Goal: Check status: Check status

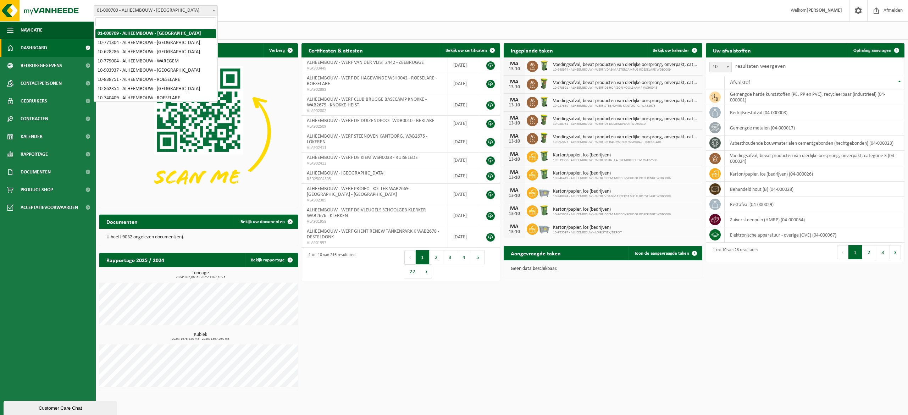
click at [172, 6] on span "01-000709 - ALHEEMBOUW - [GEOGRAPHIC_DATA]" at bounding box center [155, 11] width 123 height 10
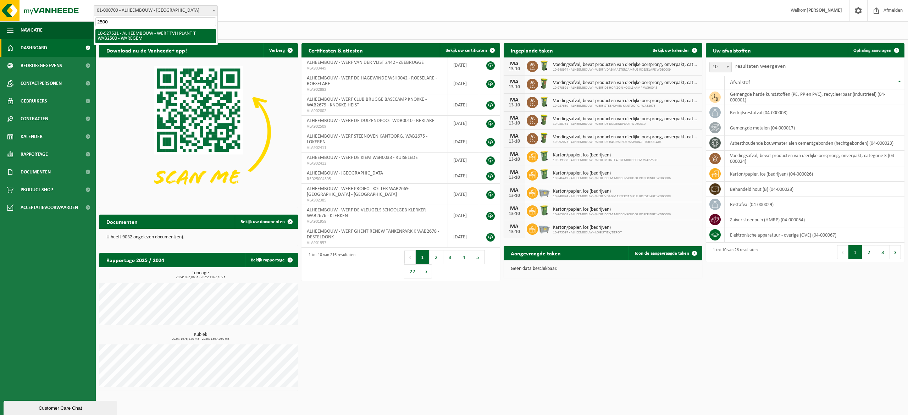
type input "2500"
select select "132940"
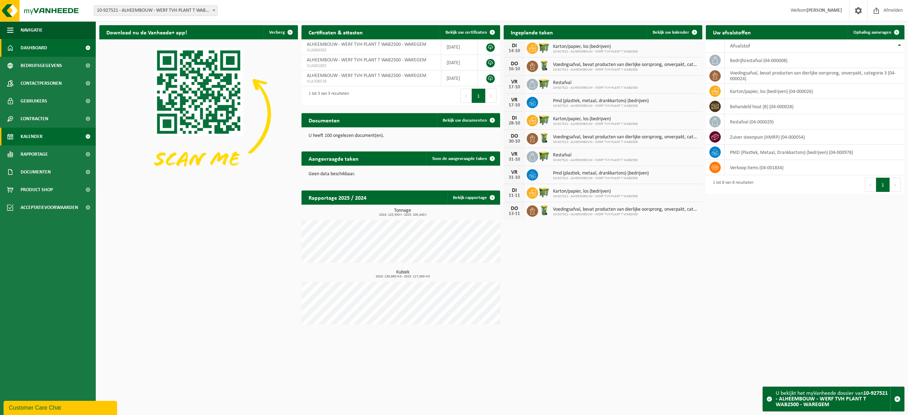
click at [28, 135] on span "Kalender" at bounding box center [32, 137] width 22 height 18
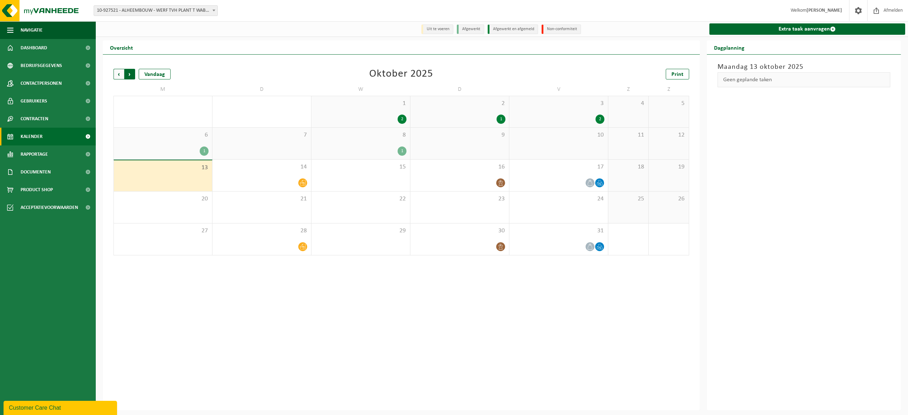
click at [121, 72] on span "Vorige" at bounding box center [119, 74] width 11 height 11
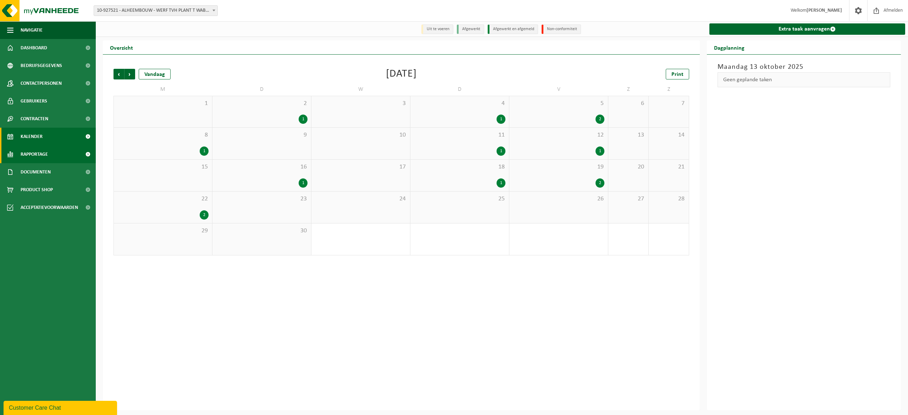
click at [40, 158] on span "Rapportage" at bounding box center [34, 154] width 27 height 18
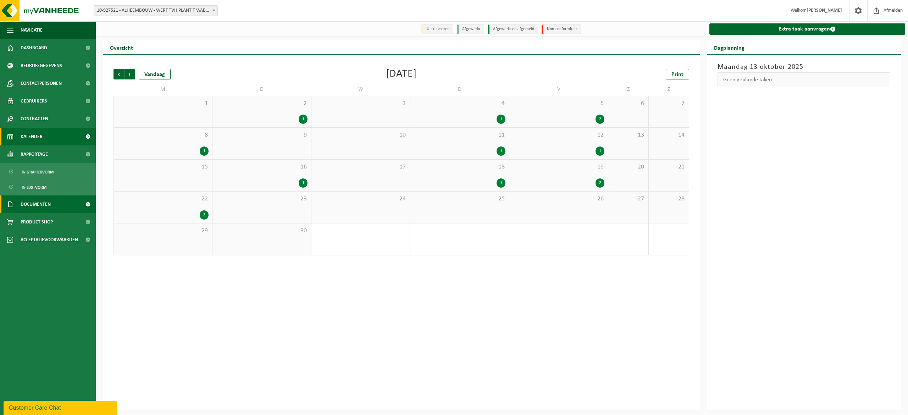
click at [77, 208] on link "Documenten" at bounding box center [48, 204] width 96 height 18
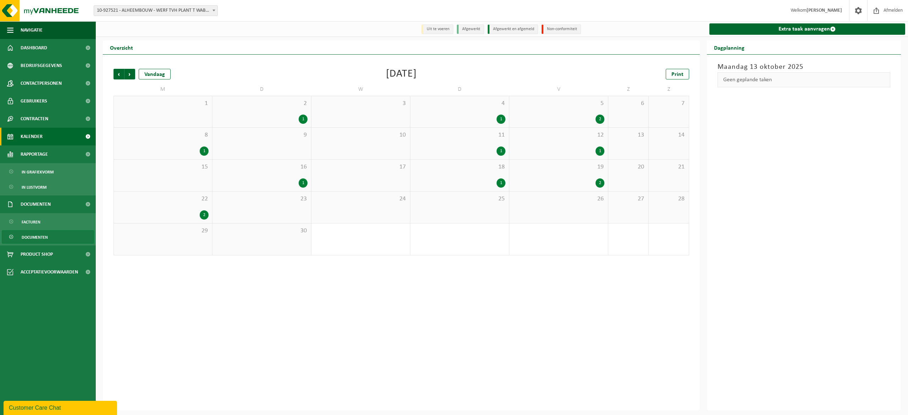
click at [32, 238] on span "Documenten" at bounding box center [35, 237] width 26 height 13
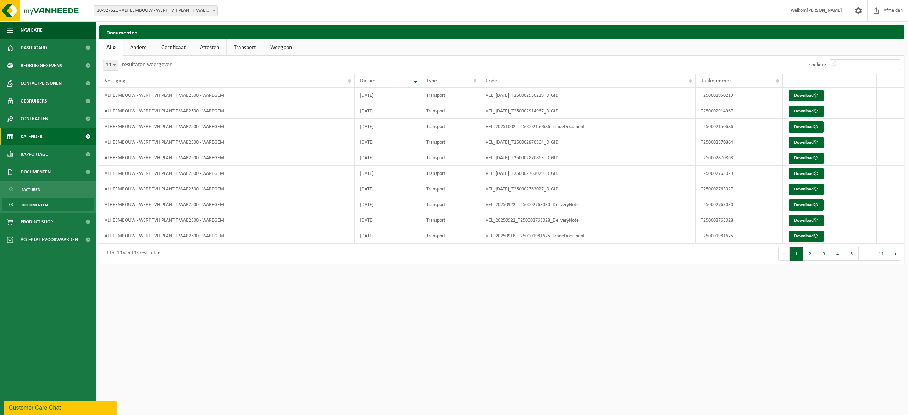
click at [23, 137] on span "Kalender" at bounding box center [32, 137] width 22 height 18
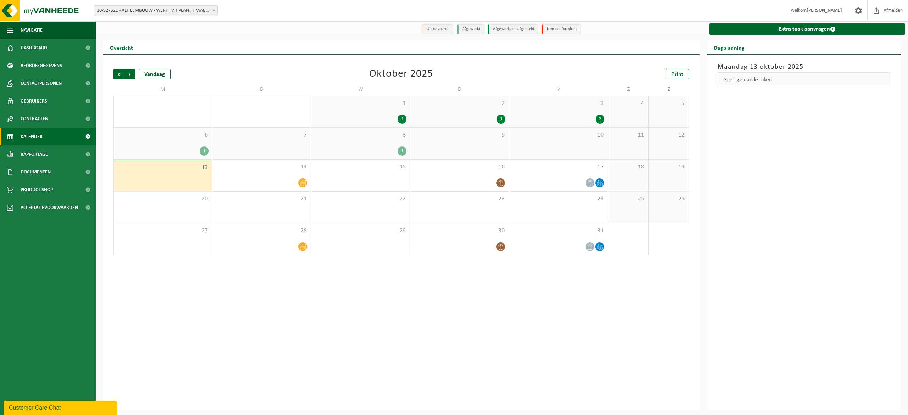
click at [342, 108] on div "1 2" at bounding box center [360, 111] width 99 height 31
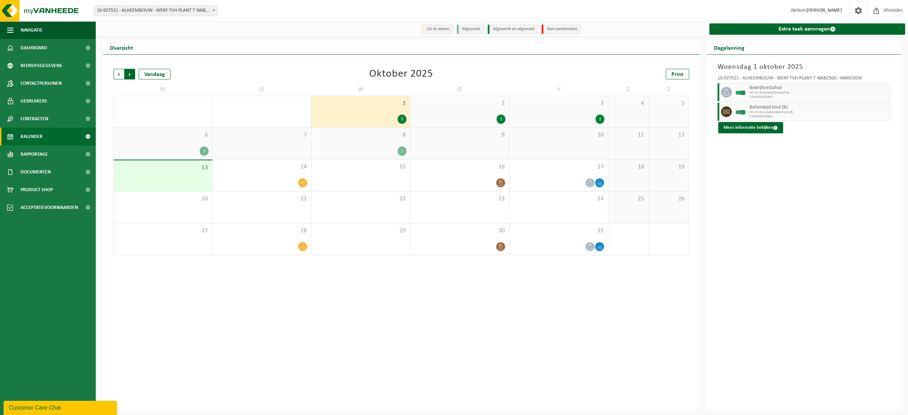
click at [118, 74] on span "Vorige" at bounding box center [119, 74] width 11 height 11
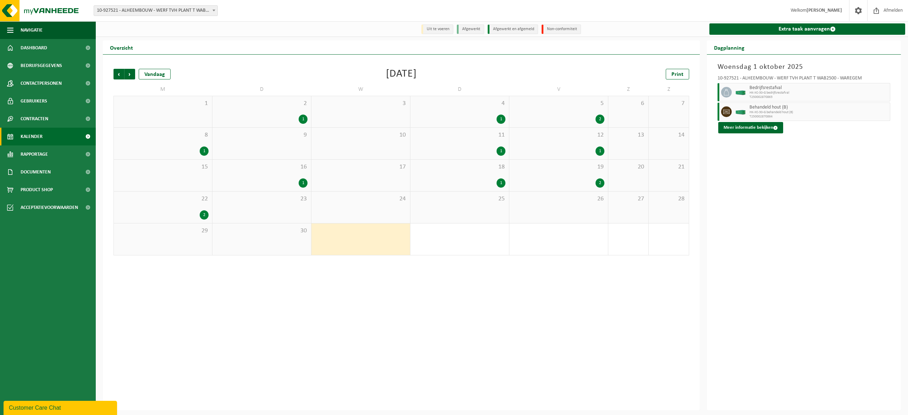
click at [287, 114] on div "2 1" at bounding box center [262, 111] width 99 height 31
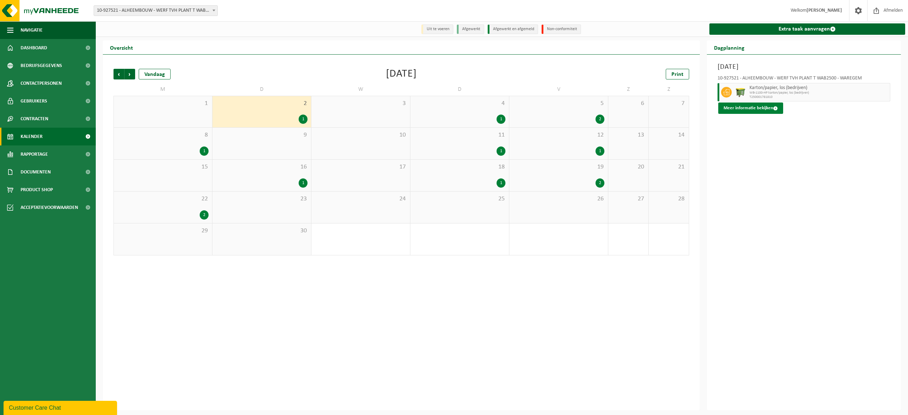
click at [743, 108] on button "Meer informatie bekijken" at bounding box center [750, 108] width 65 height 11
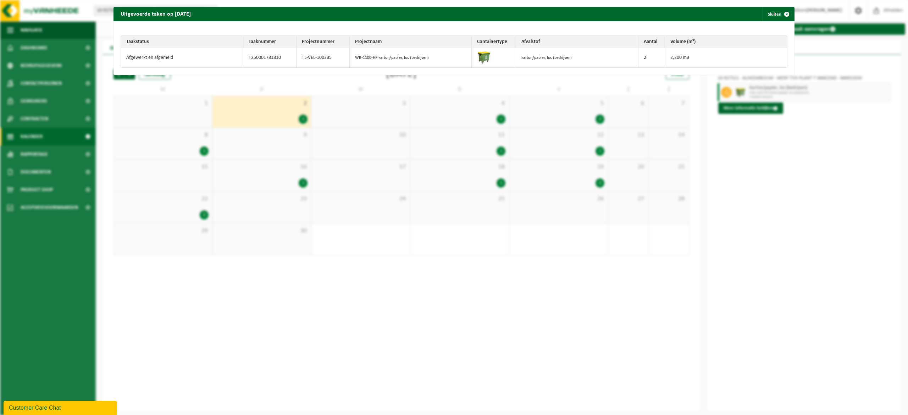
click at [802, 220] on div "Uitgevoerde taken op [DATE] Sluiten Taakstatus Taaknummer Projectnummer Project…" at bounding box center [454, 207] width 908 height 415
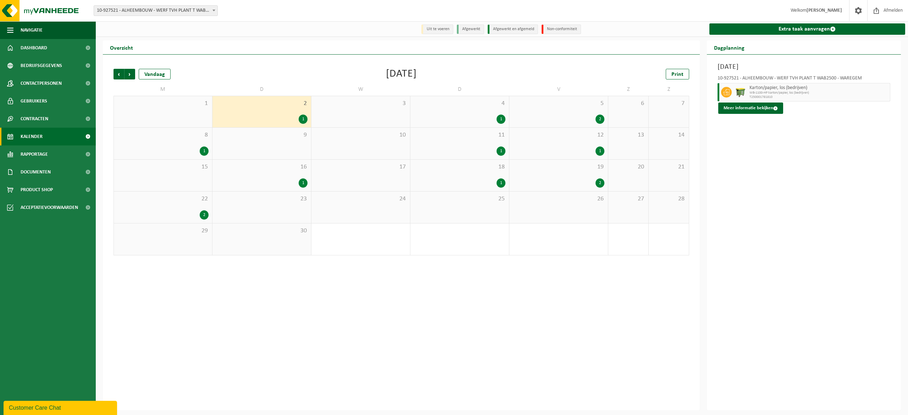
click at [448, 106] on span "4" at bounding box center [460, 104] width 92 height 8
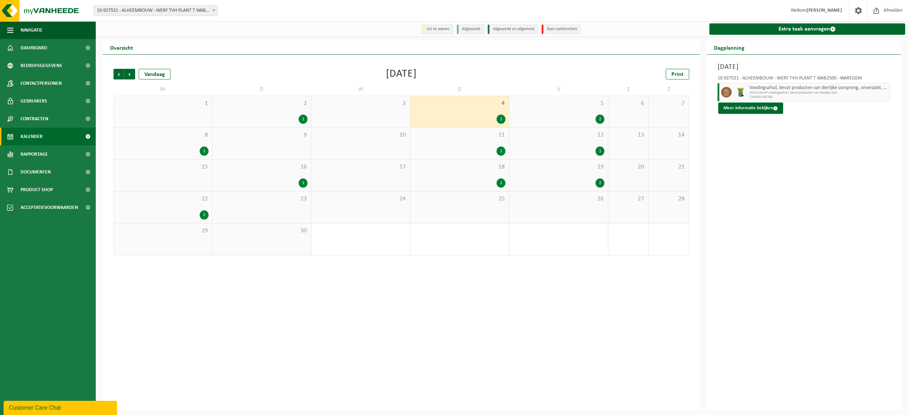
click at [528, 106] on span "5" at bounding box center [559, 104] width 92 height 8
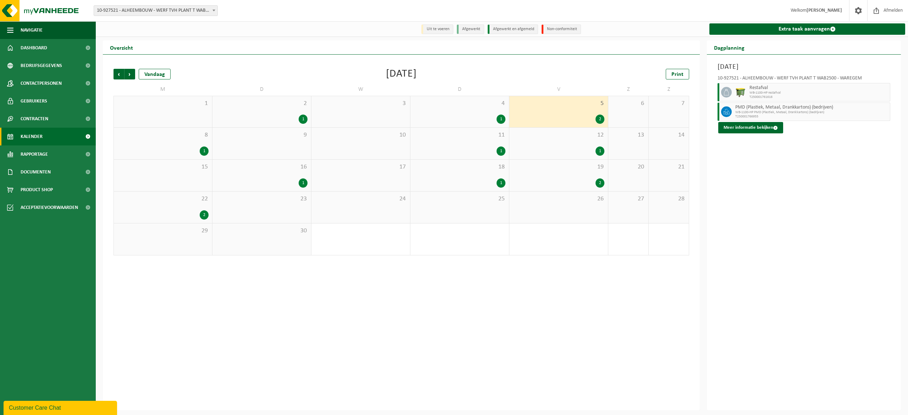
click at [191, 143] on div "8 1" at bounding box center [163, 144] width 98 height 32
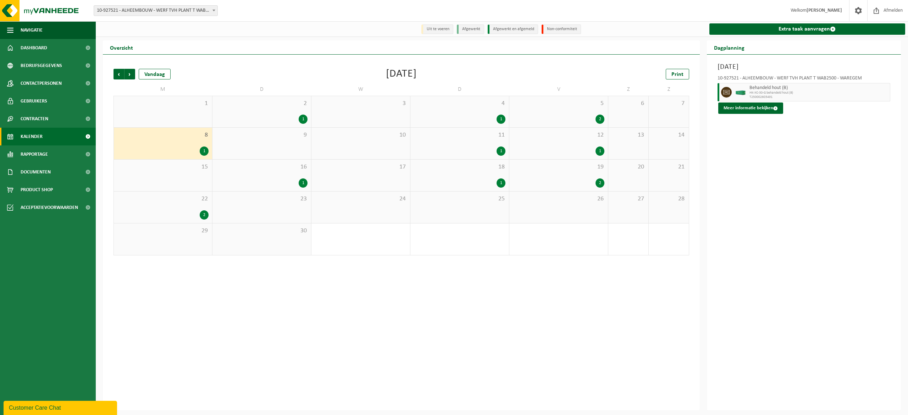
click at [484, 145] on div "11 1" at bounding box center [459, 144] width 99 height 32
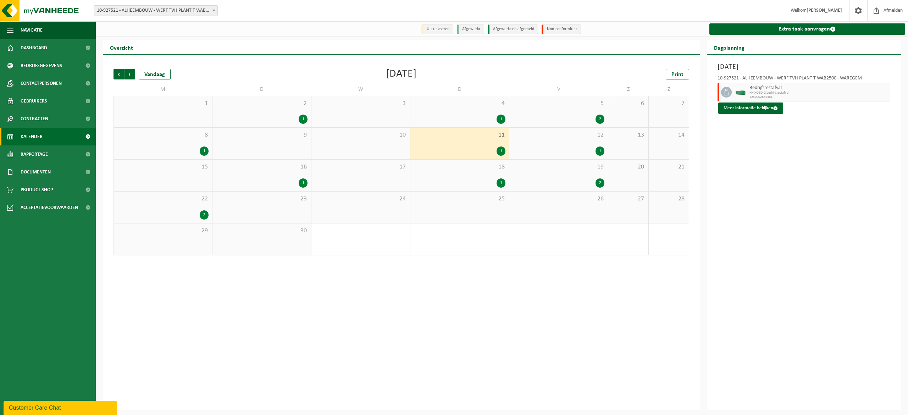
click at [550, 149] on div "1" at bounding box center [559, 151] width 92 height 9
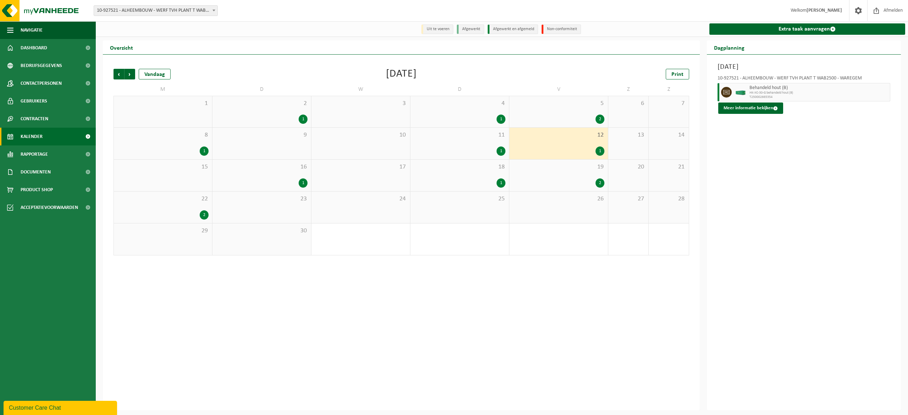
click at [265, 174] on div "16 1" at bounding box center [262, 176] width 99 height 32
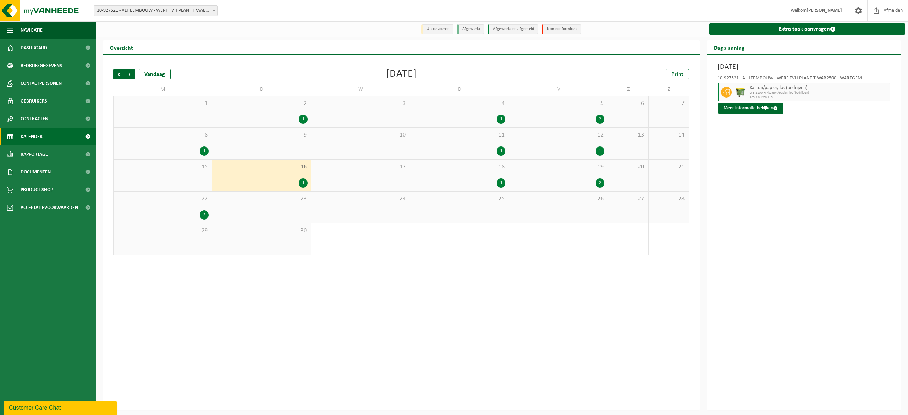
click at [489, 173] on div "18 1" at bounding box center [459, 176] width 99 height 32
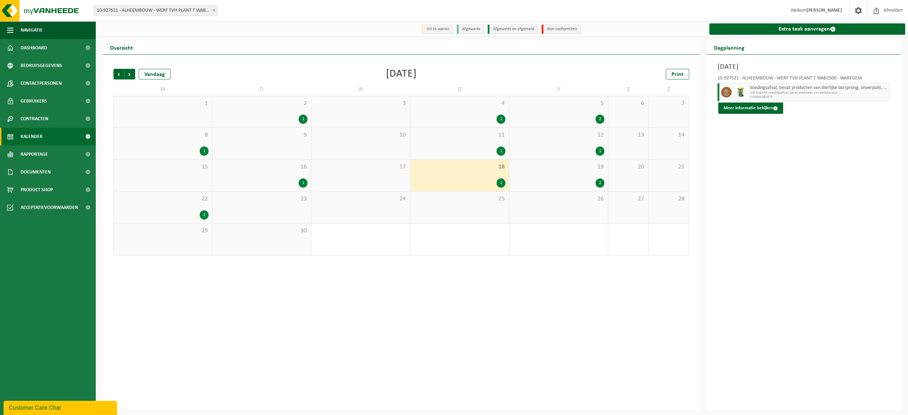
click at [552, 170] on span "19" at bounding box center [559, 167] width 92 height 8
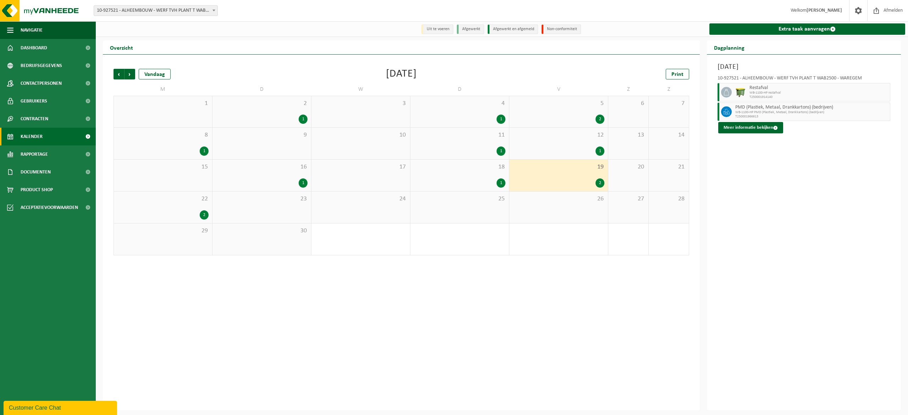
click at [132, 217] on div "2" at bounding box center [162, 214] width 91 height 9
